Goal: Task Accomplishment & Management: Use online tool/utility

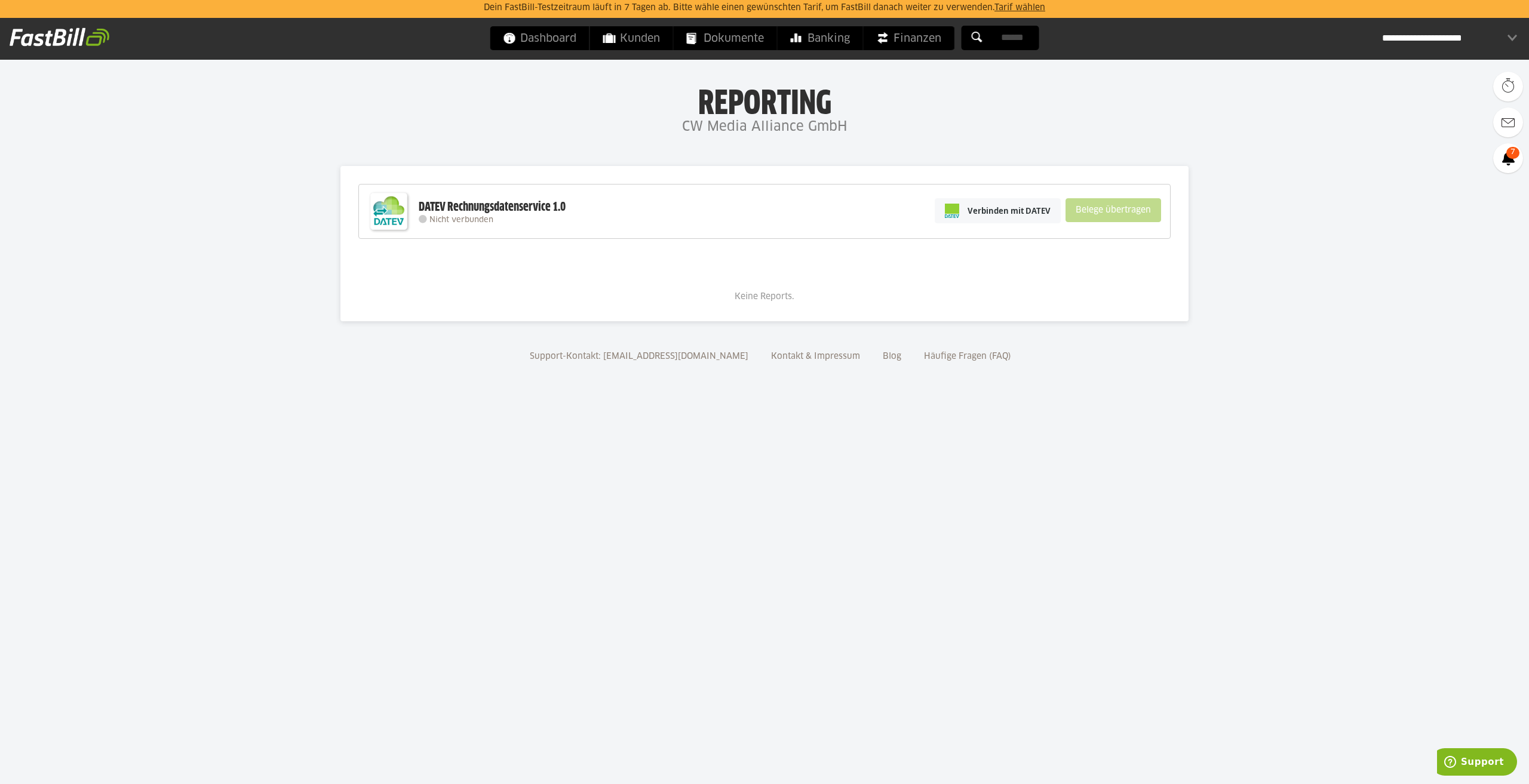
click at [1432, 38] on div "**********" at bounding box center [1449, 38] width 135 height 24
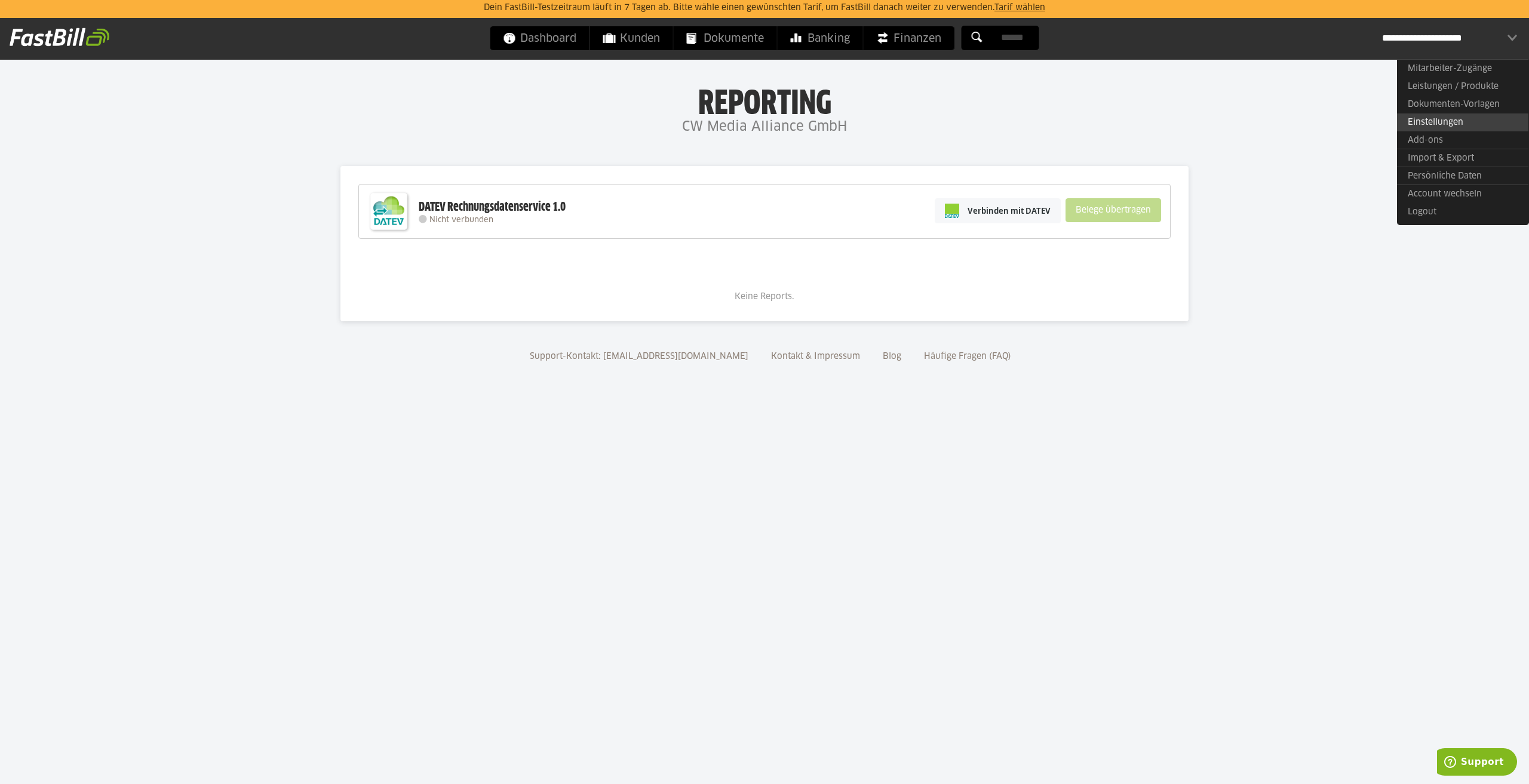
click at [1461, 115] on link "Einstellungen" at bounding box center [1463, 122] width 131 height 18
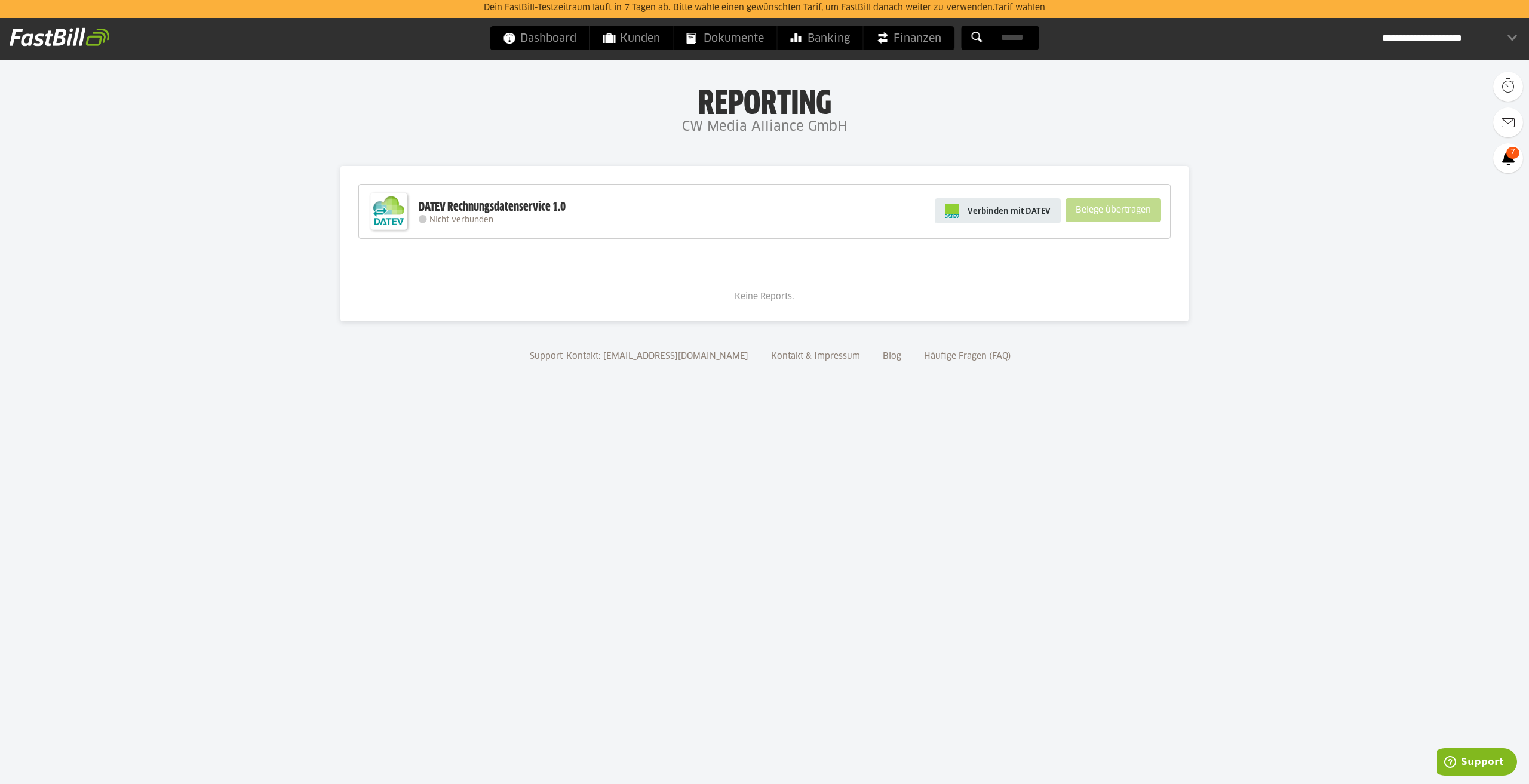
click at [1021, 214] on span "Verbinden mit DATEV" at bounding box center [1009, 211] width 83 height 12
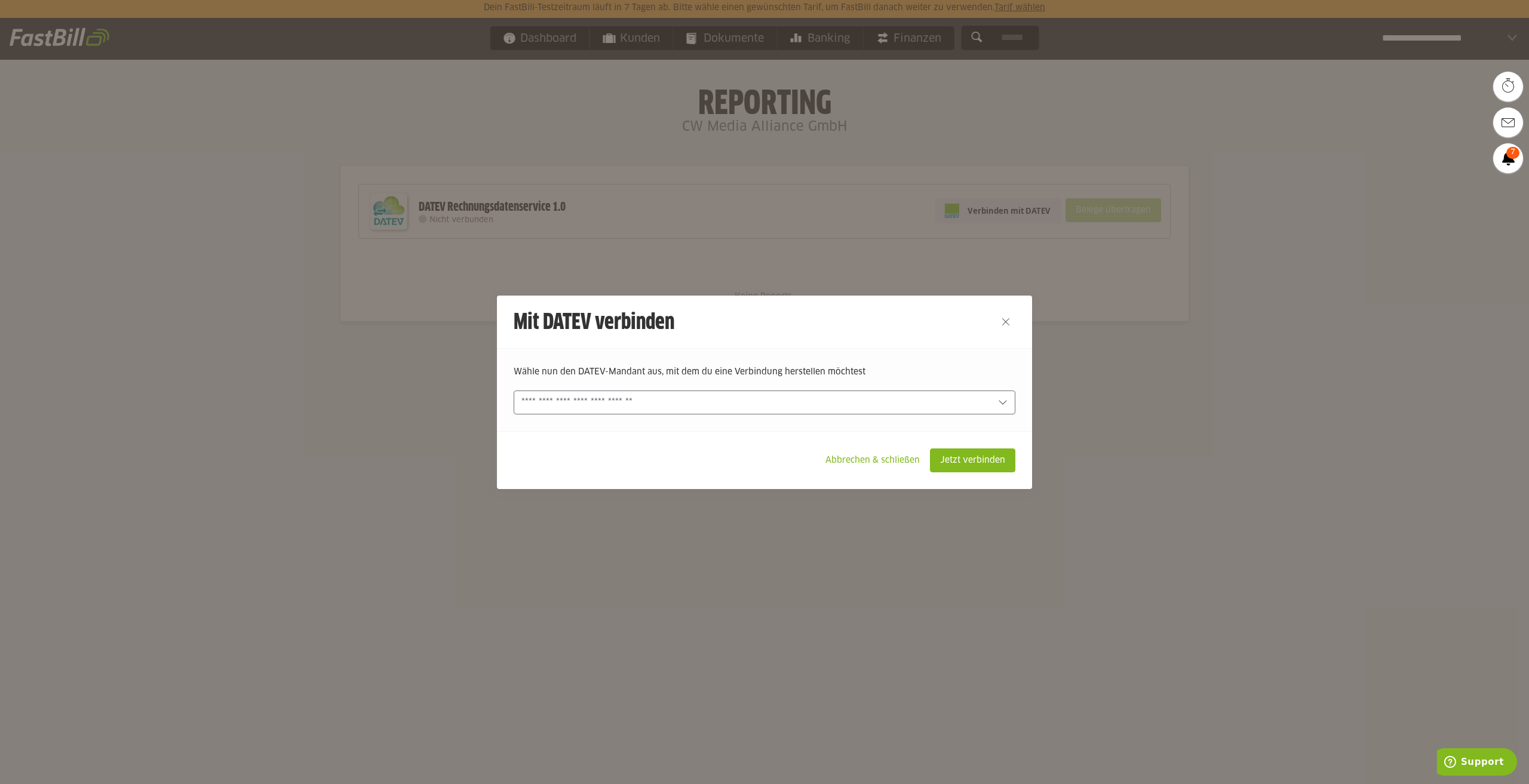
drag, startPoint x: 700, startPoint y: 410, endPoint x: 708, endPoint y: 401, distance: 12.0
click at [703, 407] on div at bounding box center [764, 402] width 501 height 24
click at [0, 0] on input "text" at bounding box center [0, 0] width 0 height 0
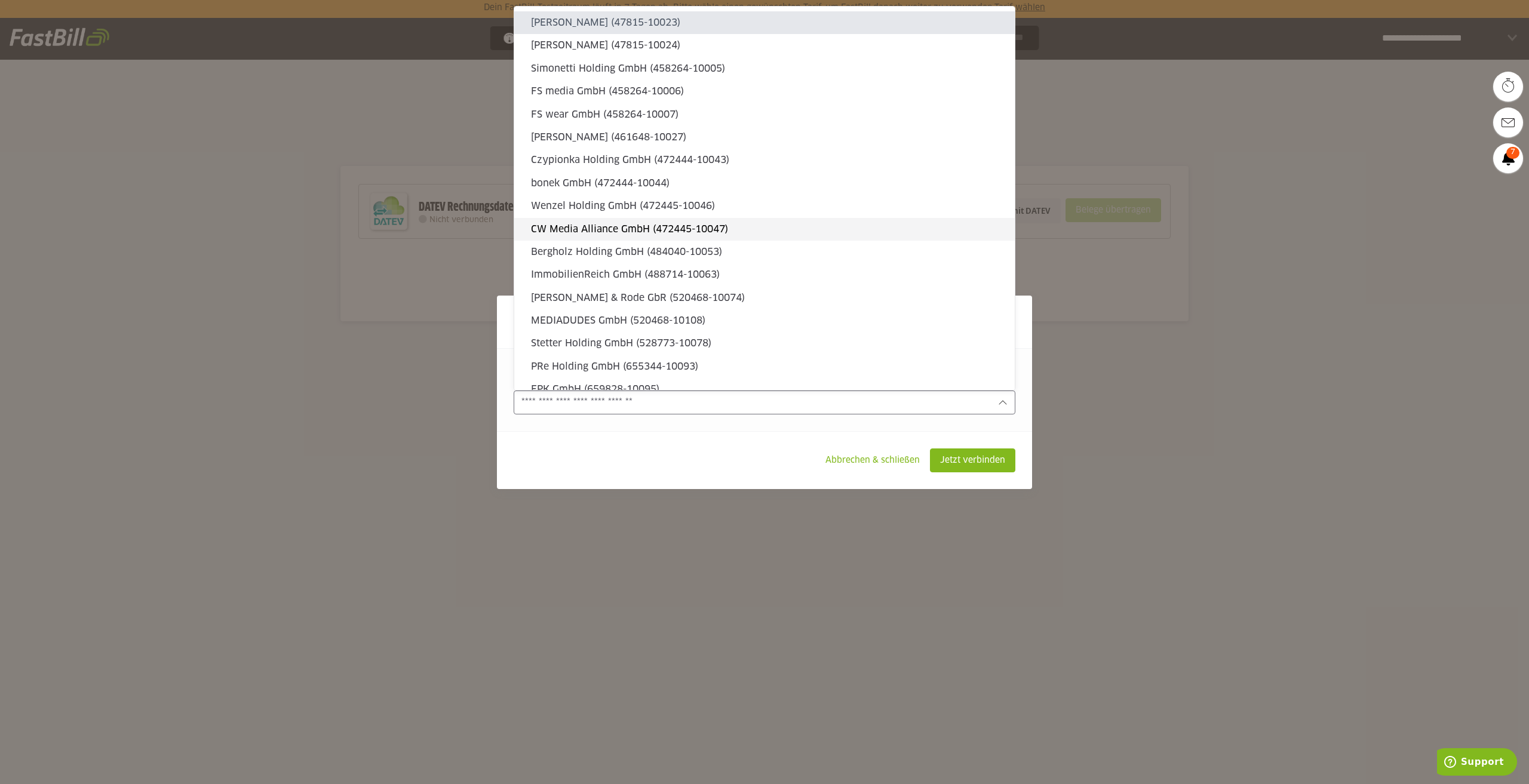
click at [644, 223] on slot "CW Media Alliance GmbH (472445-10047)" at bounding box center [767, 229] width 474 height 13
type input "**********"
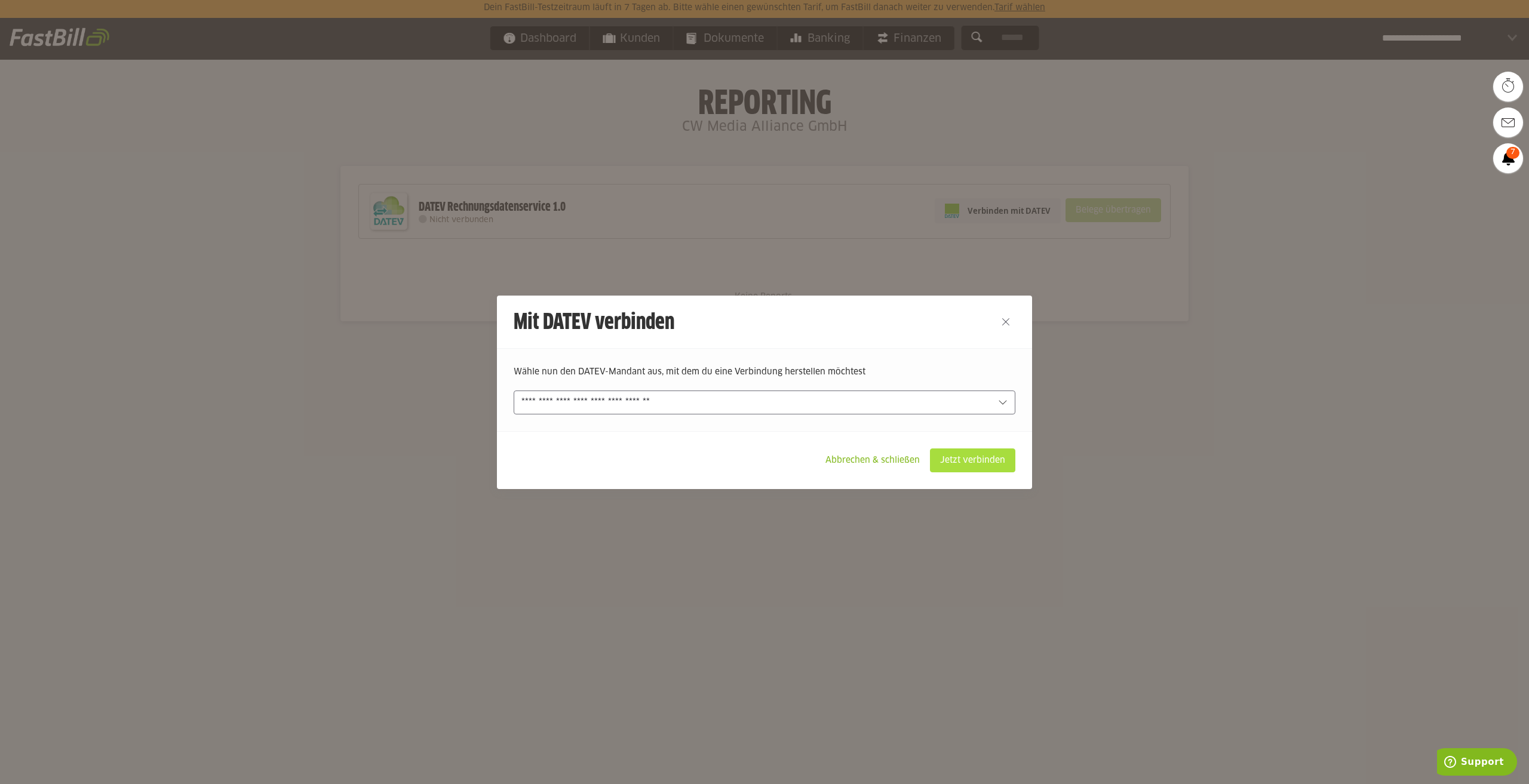
click at [967, 465] on slot "Jetzt verbinden" at bounding box center [972, 460] width 84 height 23
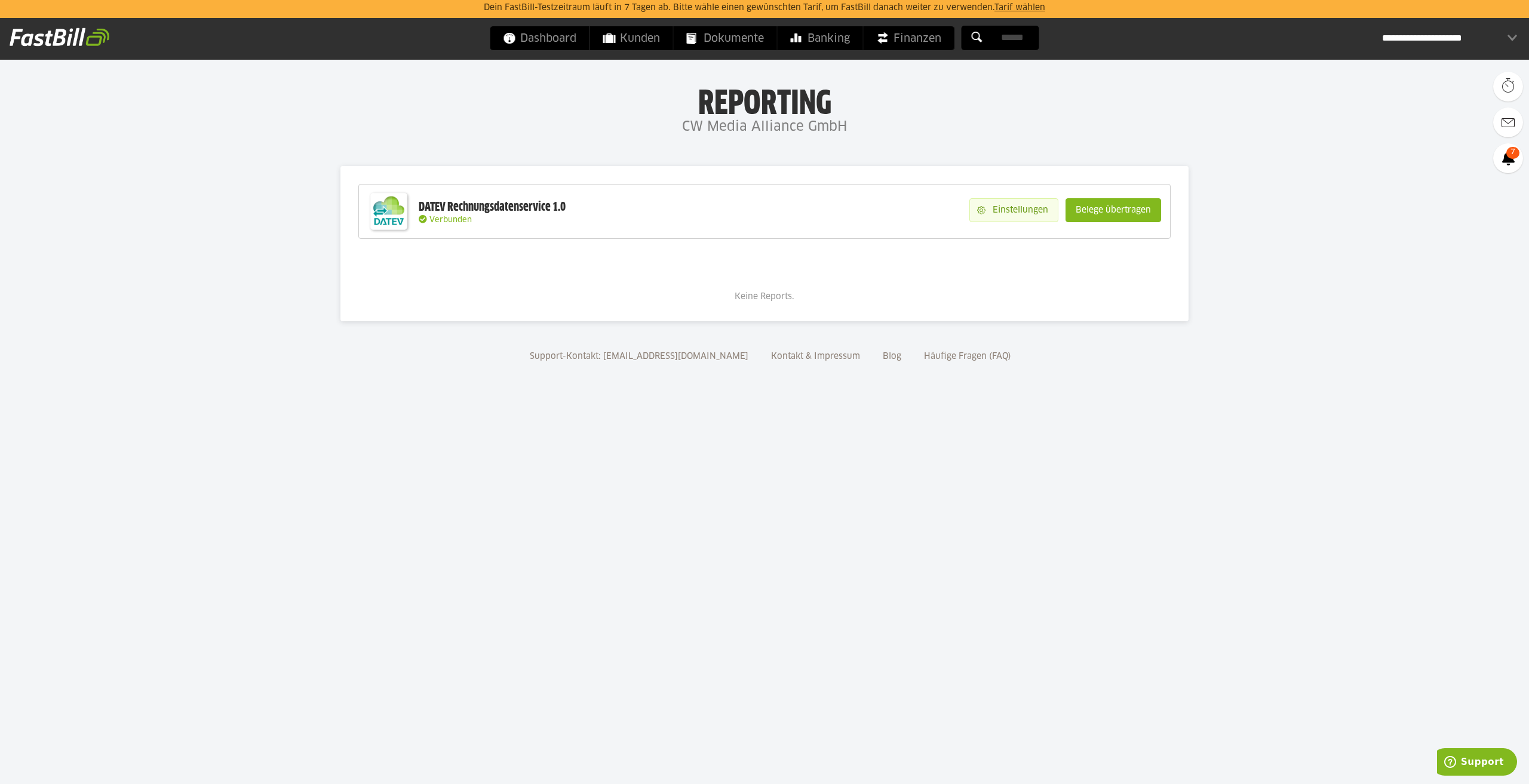
click at [1015, 206] on slot "Einstellungen" at bounding box center [1022, 210] width 72 height 23
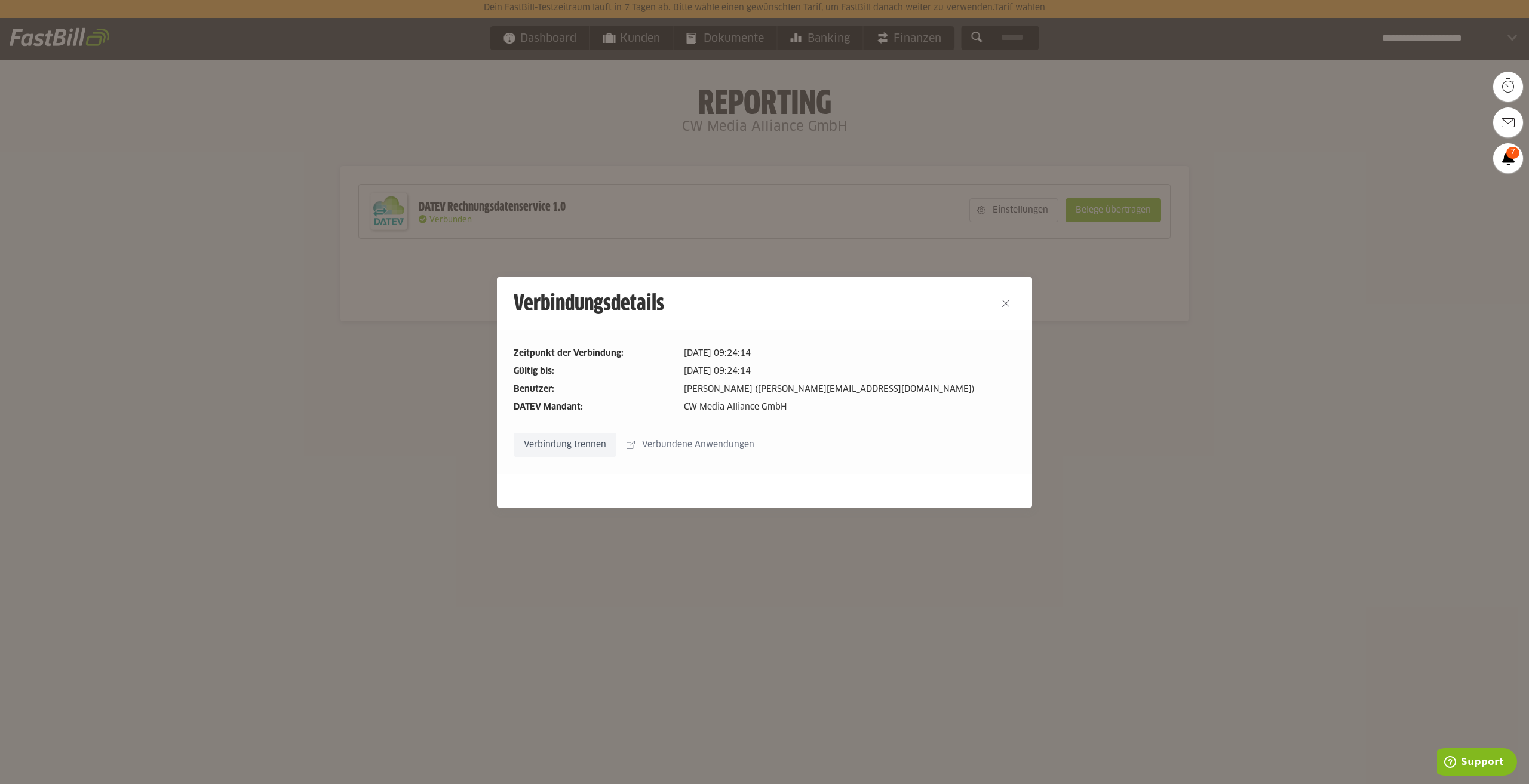
click at [734, 448] on slot "Verbundene Anwendungen" at bounding box center [699, 444] width 129 height 23
